Goal: Navigation & Orientation: Find specific page/section

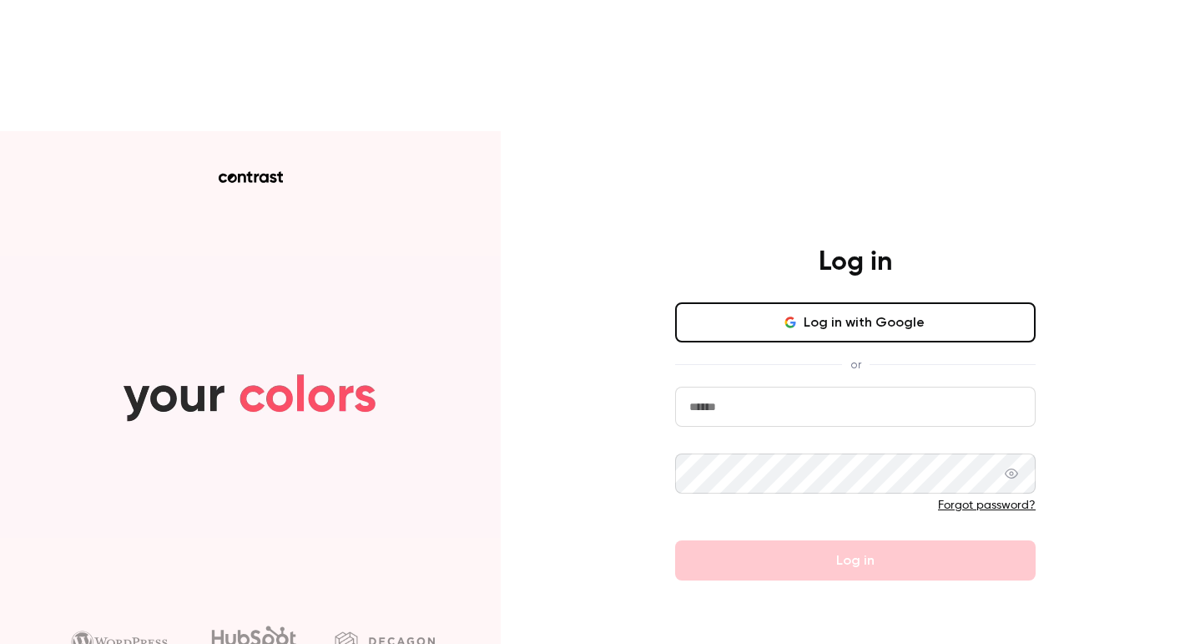
click at [819, 302] on button "Log in with Google" at bounding box center [855, 322] width 361 height 40
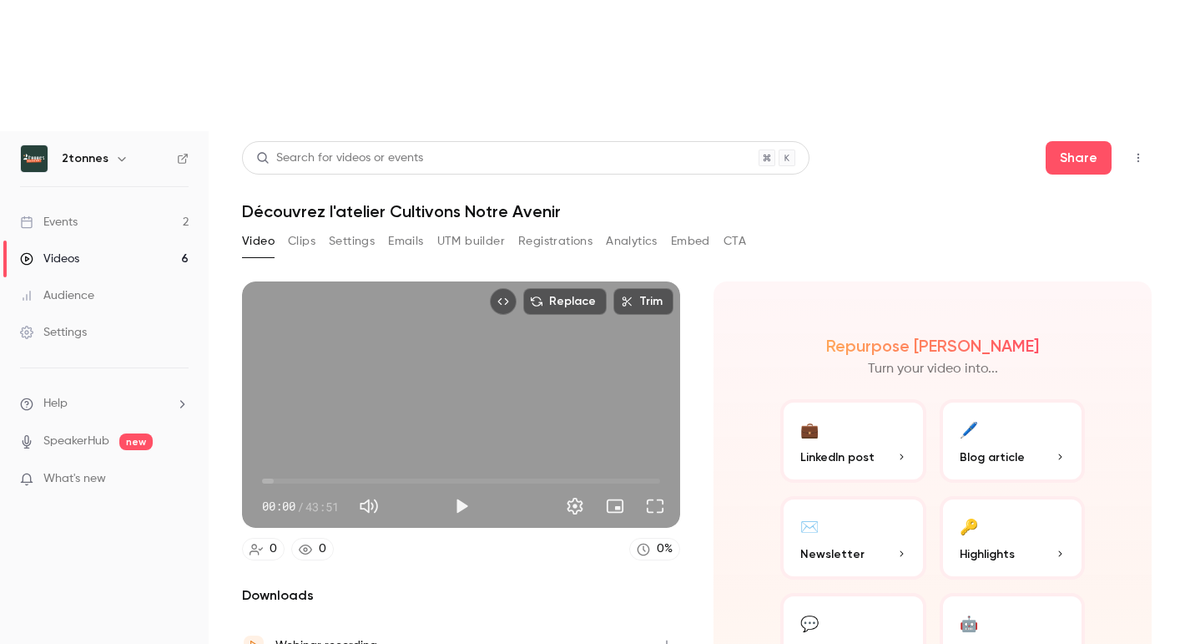
click at [818, 261] on div "Replace Trim 00:00 00:00 / 43:51 0 0 0 % Downloads Webinar recording Local spea…" at bounding box center [697, 497] width 910 height 472
click at [100, 204] on link "Events 2" at bounding box center [104, 222] width 209 height 37
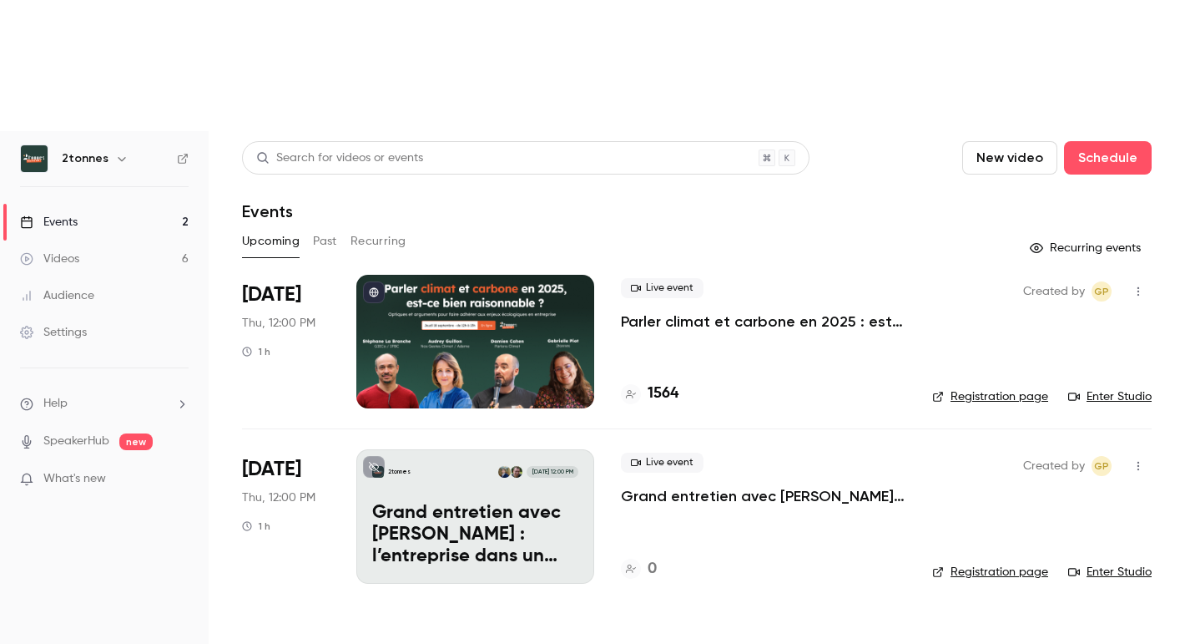
click at [110, 277] on link "Audience" at bounding box center [104, 295] width 209 height 37
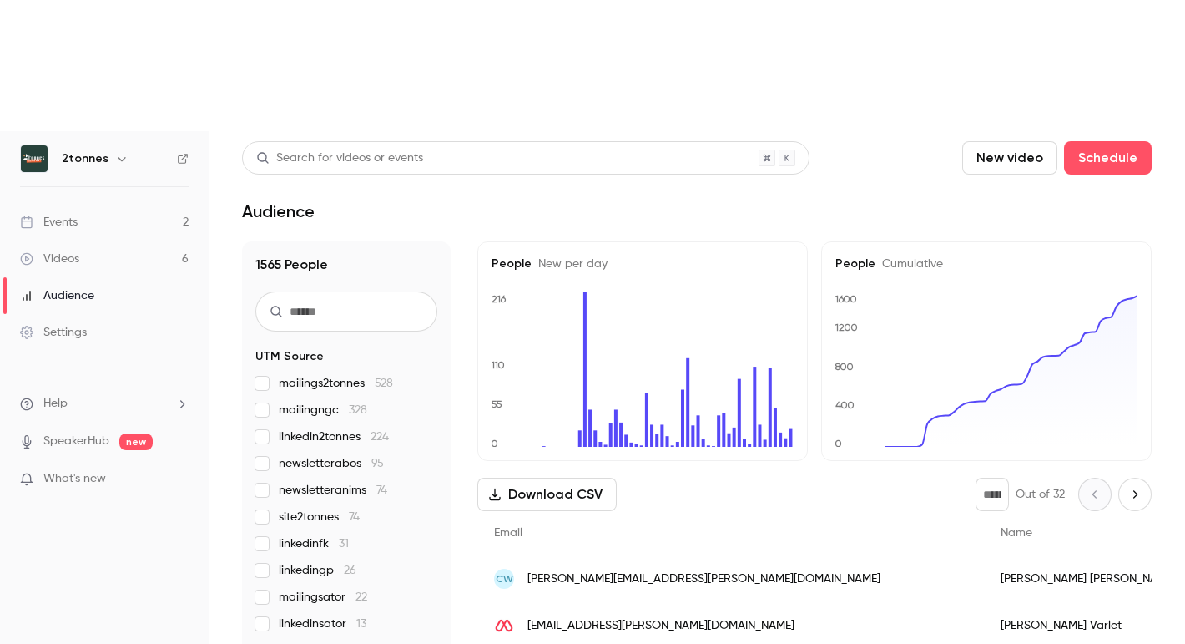
click at [132, 204] on link "Events 2" at bounding box center [104, 222] width 209 height 37
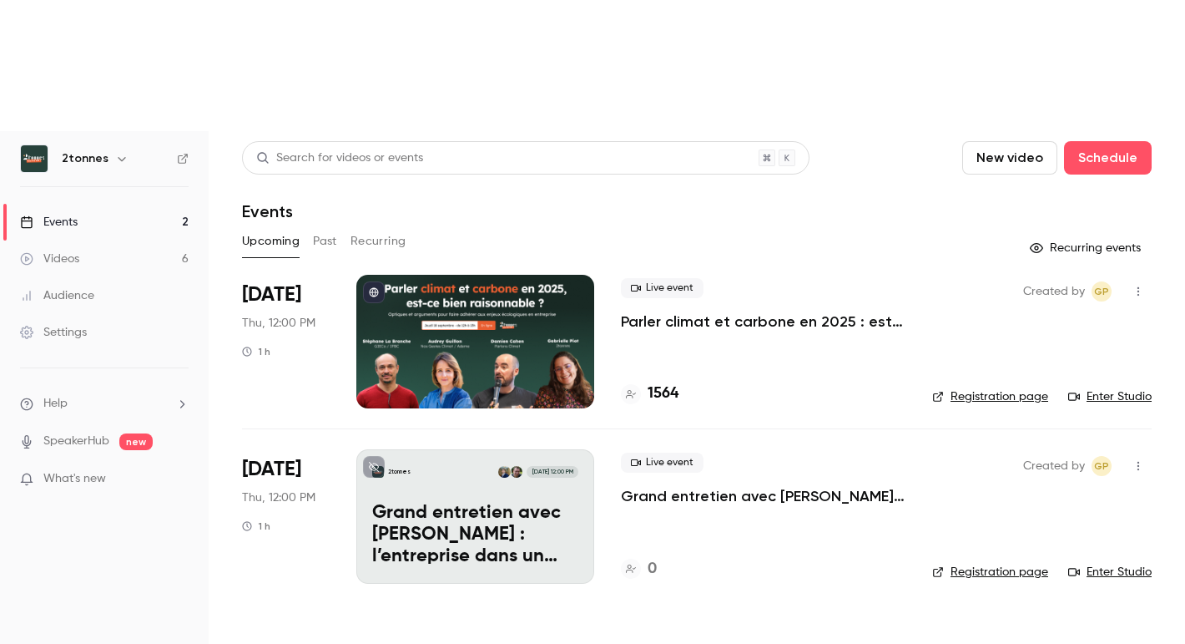
click at [332, 228] on button "Past" at bounding box center [325, 241] width 24 height 27
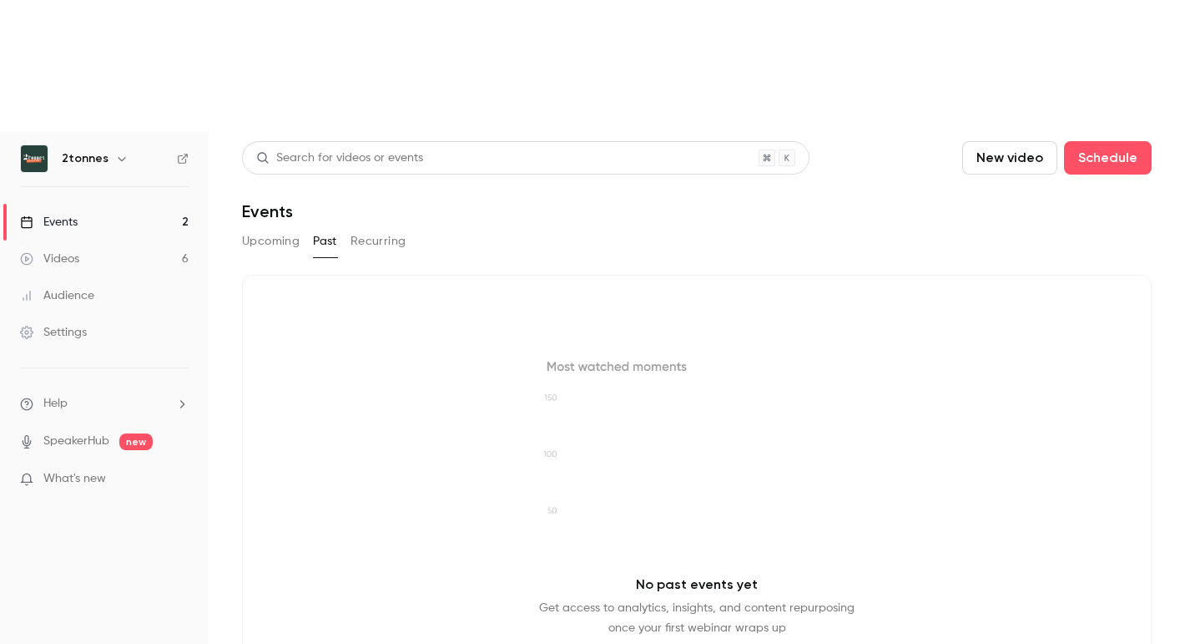
click at [122, 240] on link "Videos 6" at bounding box center [104, 258] width 209 height 37
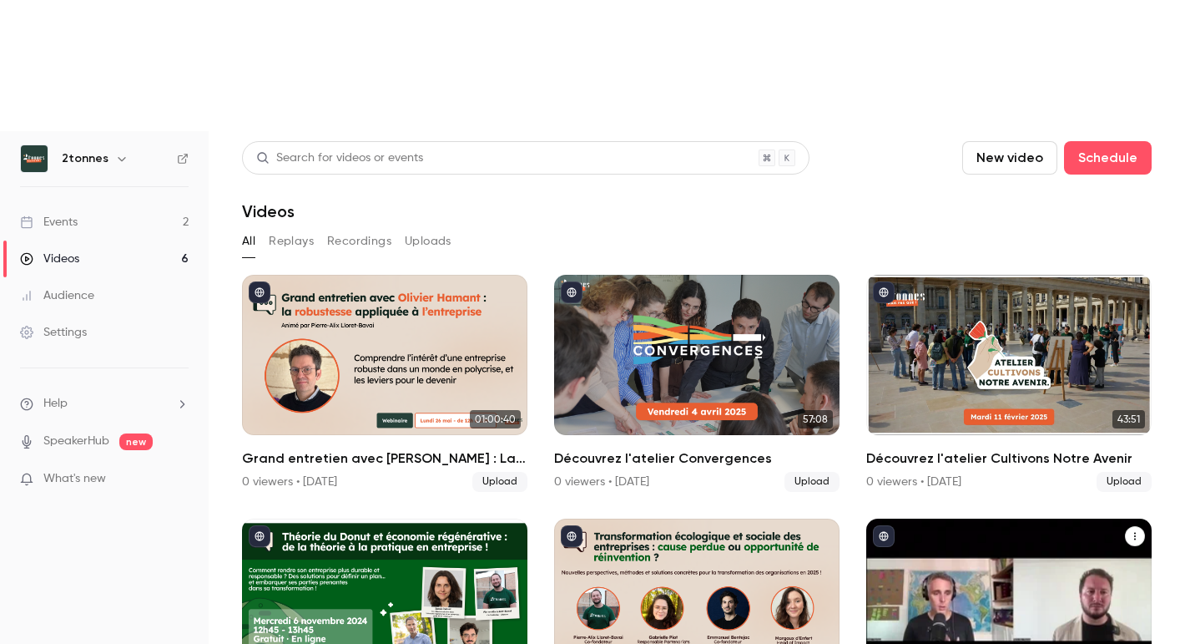
click at [1134, 531] on icon "Grand Entretien avec Julien Devaureix : Le monde change, on n'y comprend rien ?" at bounding box center [1135, 536] width 10 height 10
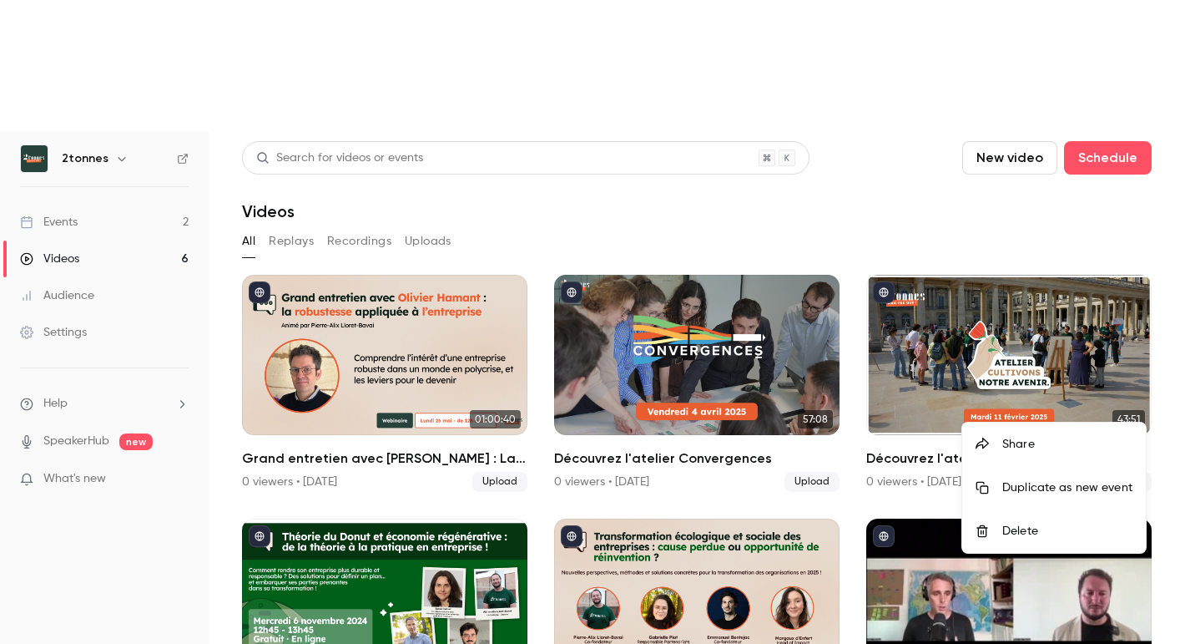
click at [929, 355] on div at bounding box center [592, 322] width 1185 height 644
